Goal: Task Accomplishment & Management: Use online tool/utility

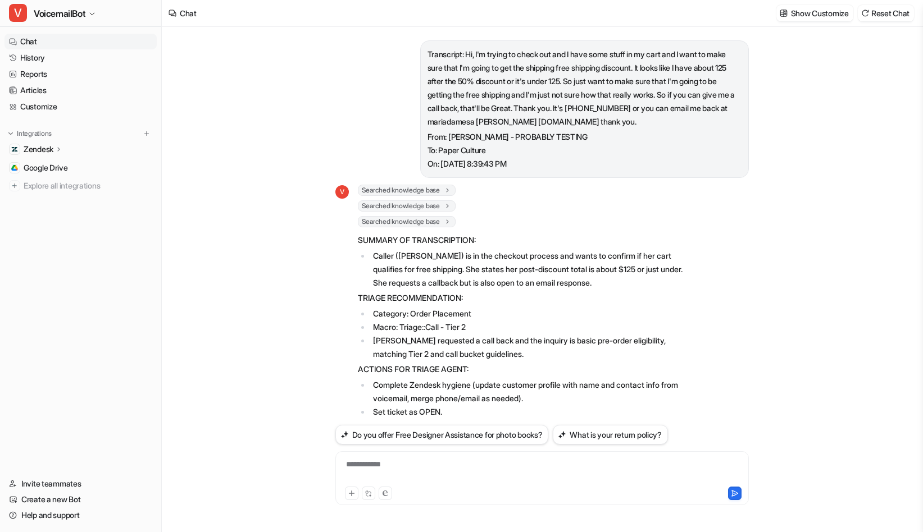
scroll to position [343, 0]
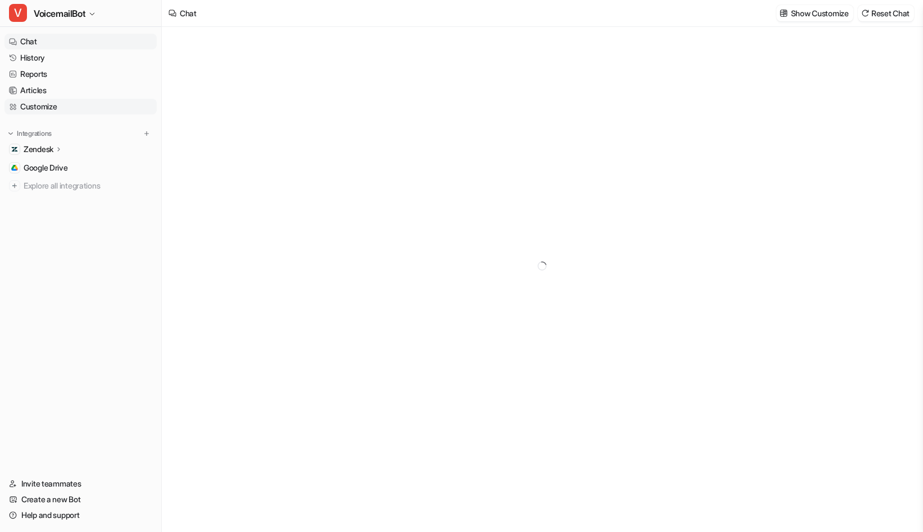
click at [45, 111] on link "Customize" at bounding box center [80, 107] width 152 height 16
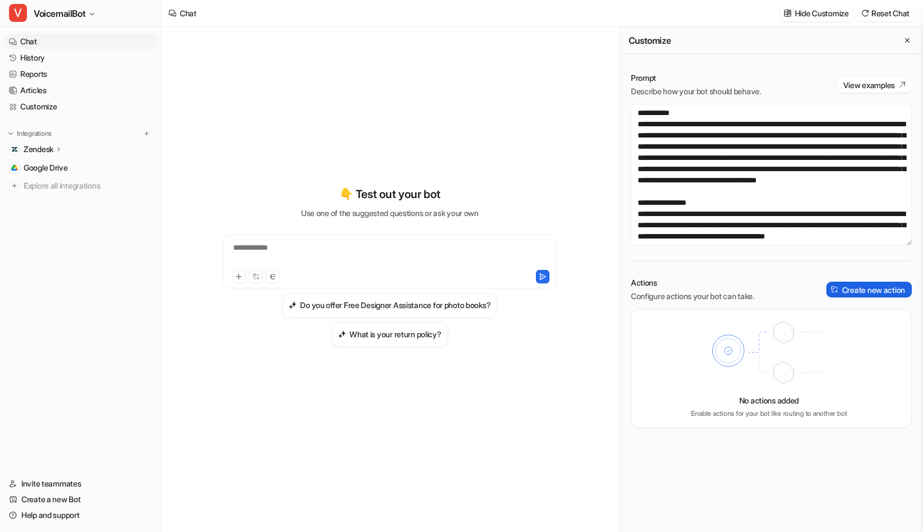
click at [861, 289] on button "Create new action" at bounding box center [868, 290] width 85 height 16
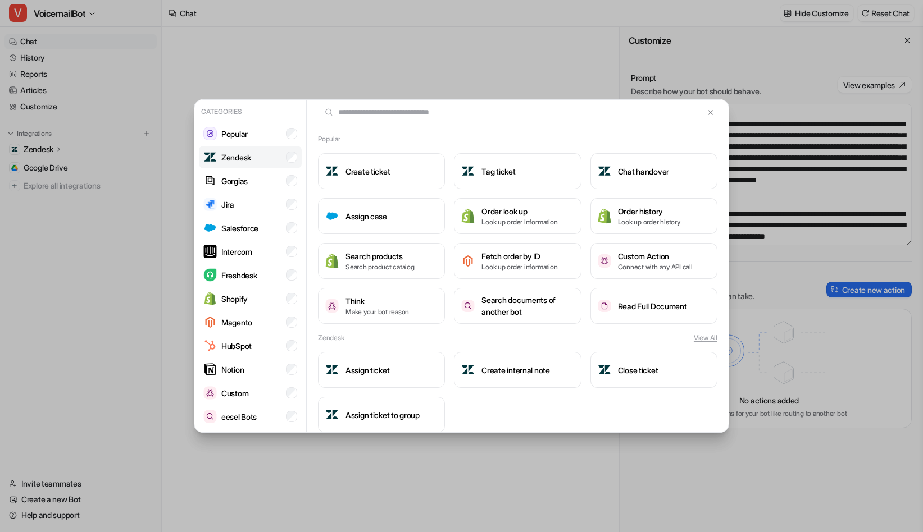
click at [240, 154] on p "Zendesk" at bounding box center [236, 158] width 30 height 12
